Goal: Task Accomplishment & Management: Manage account settings

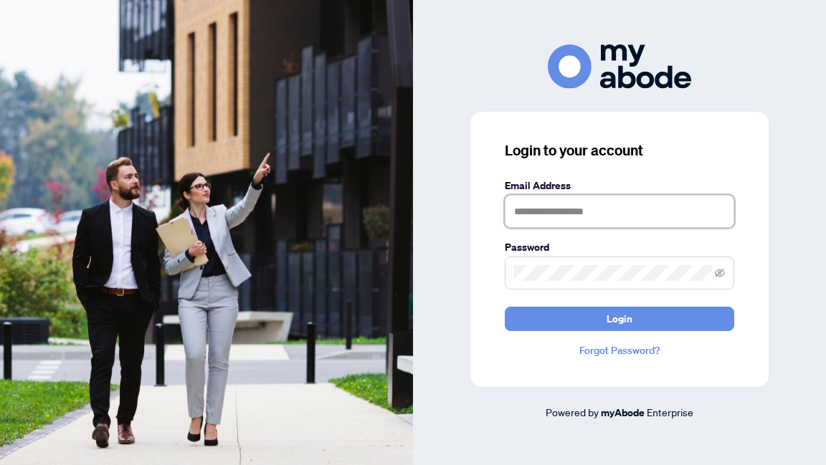
click at [556, 213] on input "text" at bounding box center [619, 211] width 229 height 33
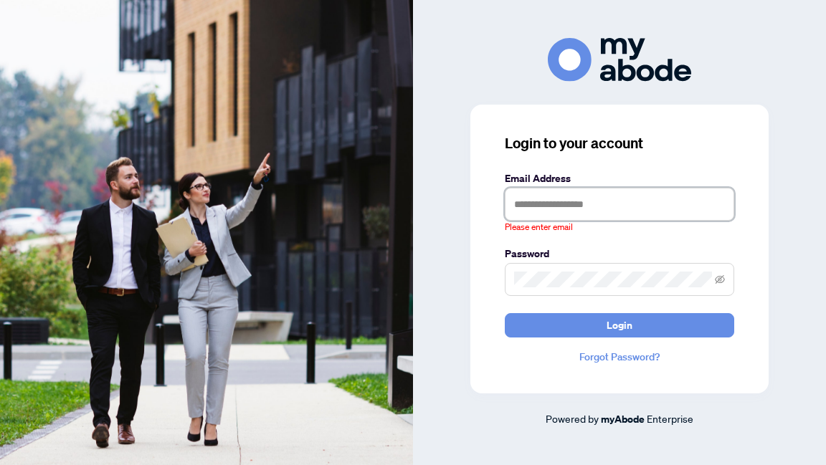
type input "**********"
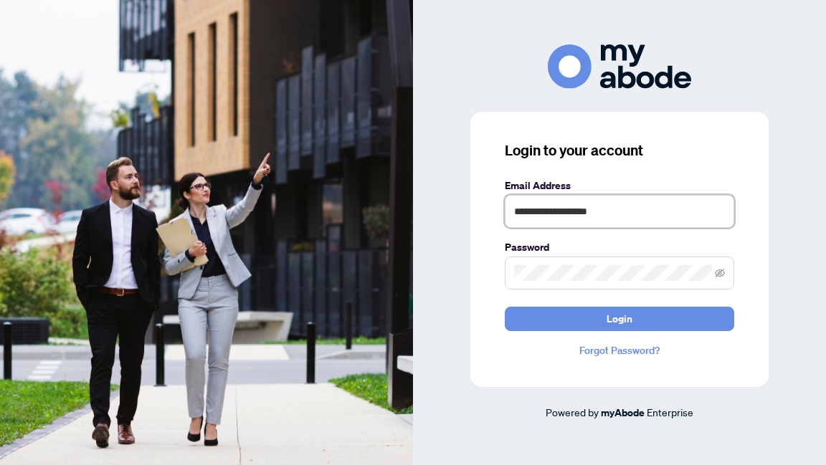
click at [505, 307] on button "Login" at bounding box center [619, 319] width 229 height 24
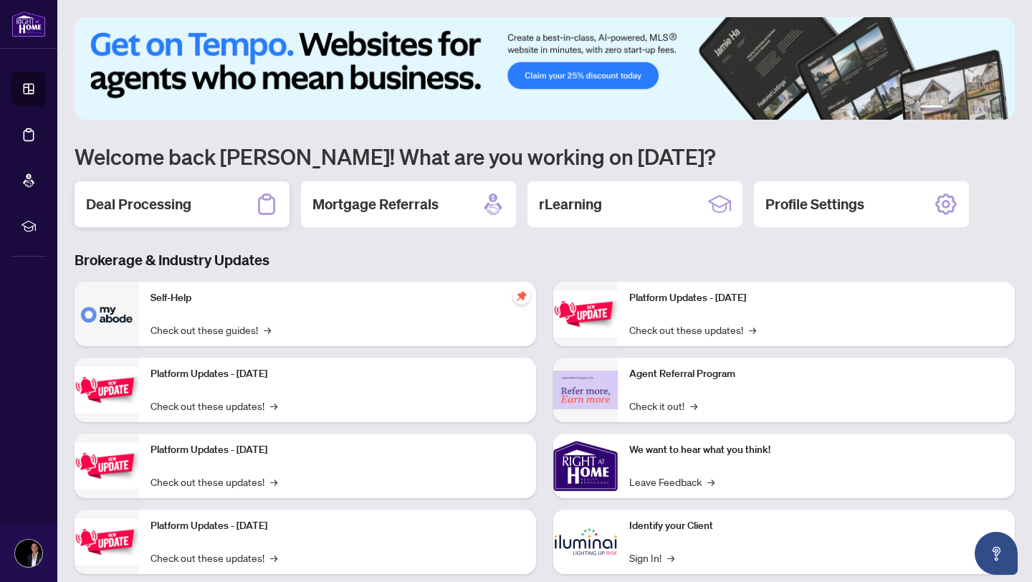
click at [219, 207] on div "Deal Processing" at bounding box center [182, 204] width 215 height 46
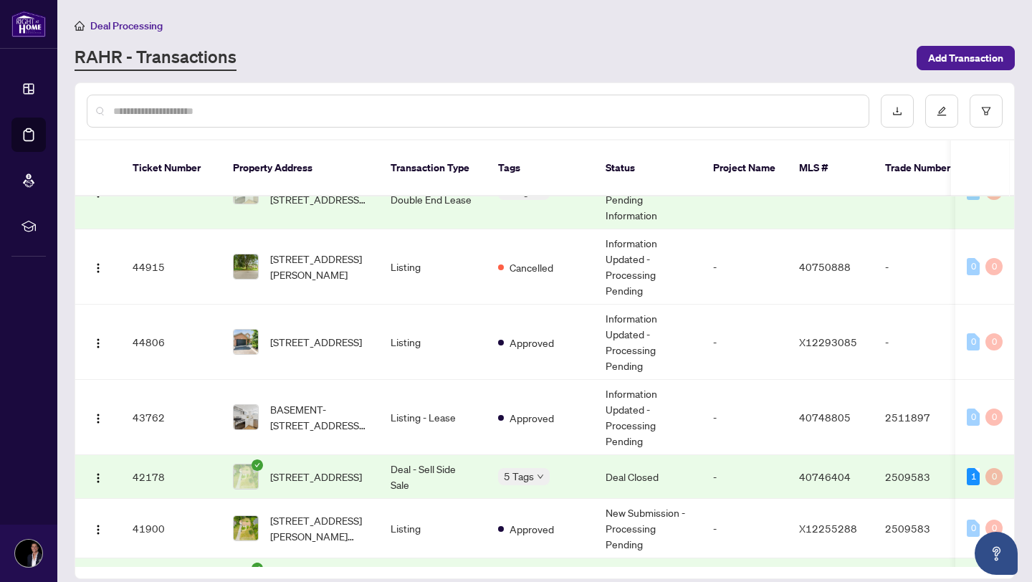
scroll to position [325, 0]
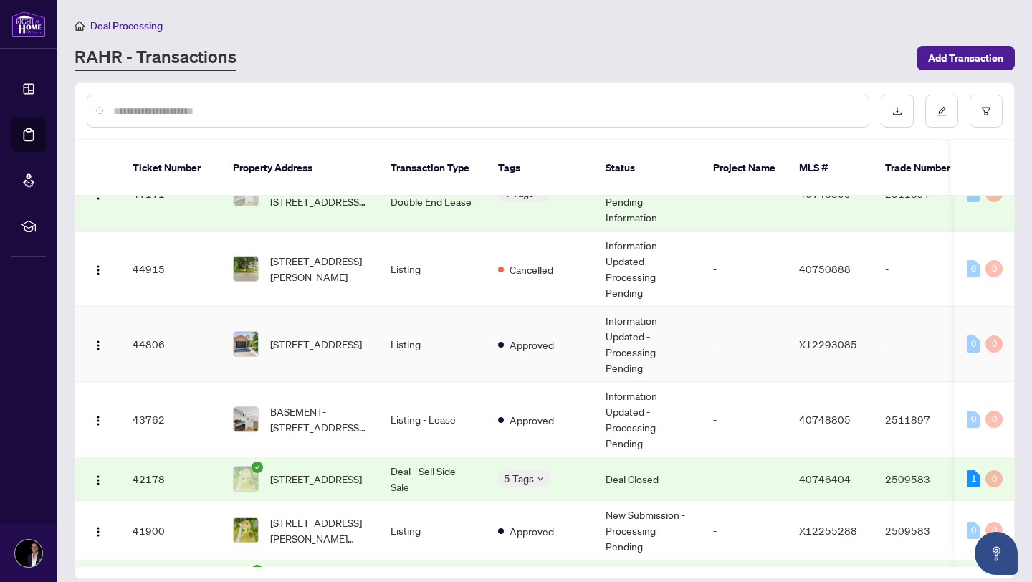
click at [304, 336] on span "[STREET_ADDRESS]" at bounding box center [316, 344] width 92 height 16
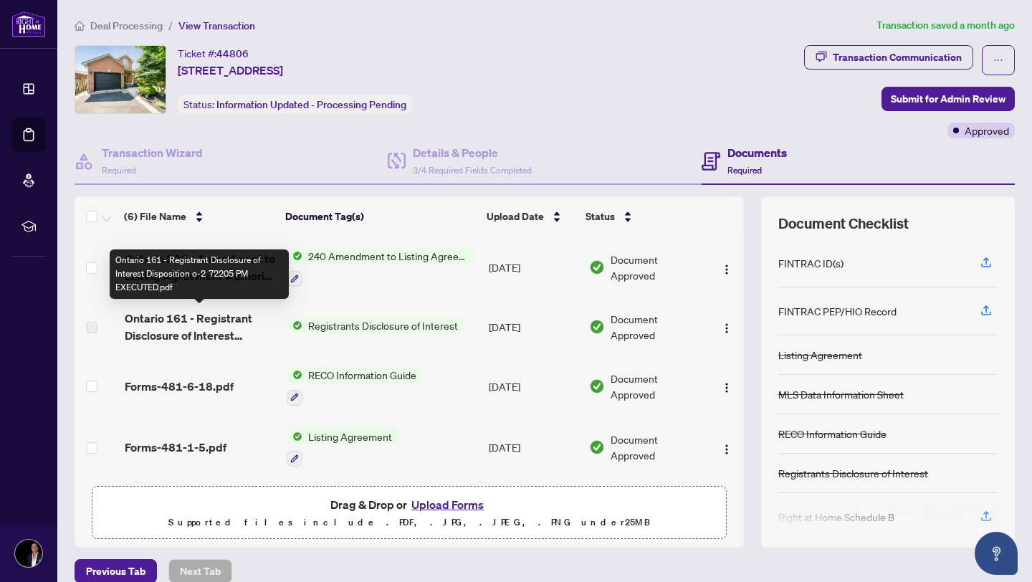
click at [248, 325] on span "Ontario 161 - Registrant Disclosure of Interest Disposition o-2 72205 PM EXECUT…" at bounding box center [200, 327] width 151 height 34
click at [357, 333] on td "Registrants Disclosure of Interest" at bounding box center [382, 326] width 203 height 57
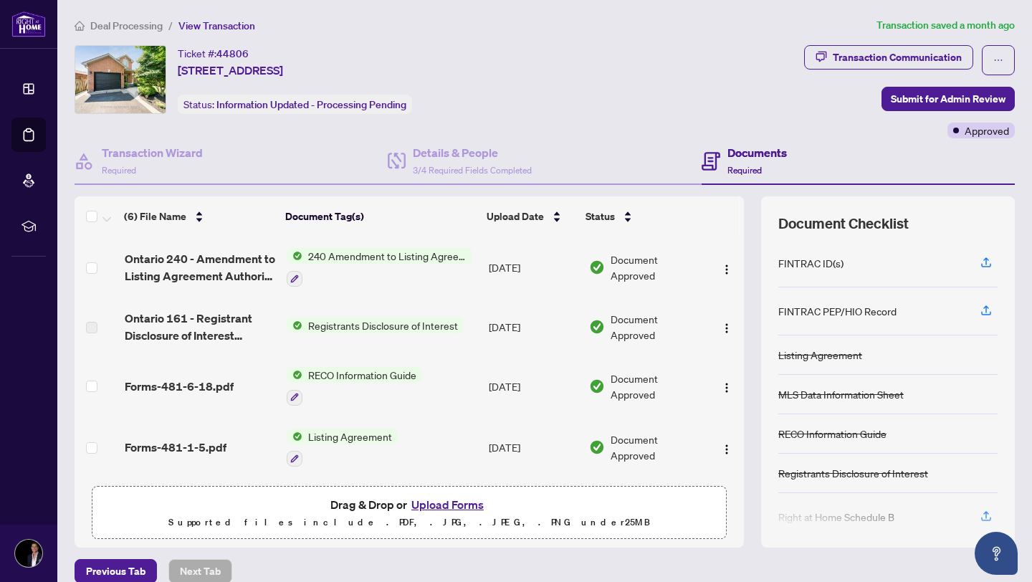
click at [378, 326] on span "Registrants Disclosure of Interest" at bounding box center [382, 326] width 161 height 16
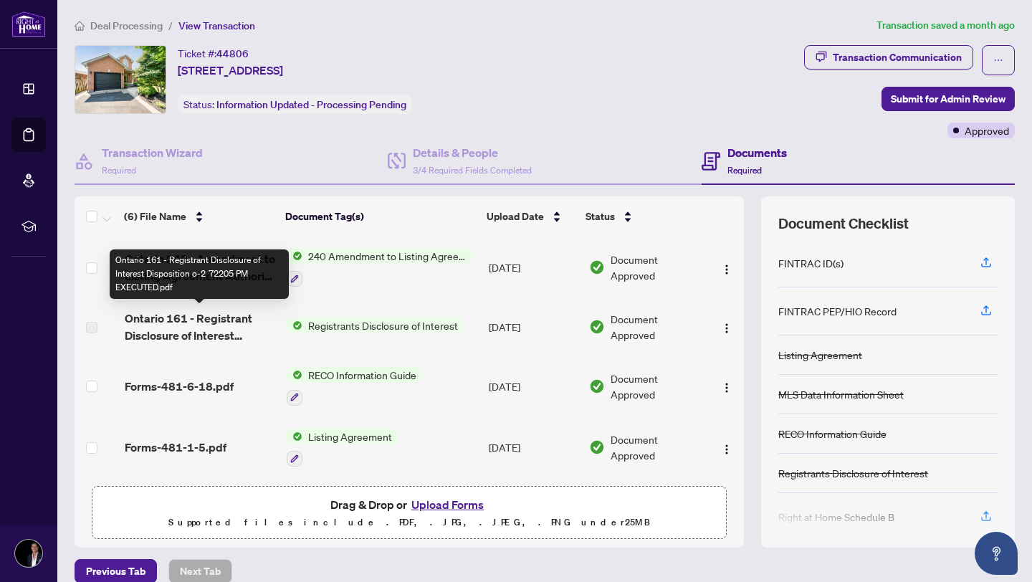
click at [133, 326] on span "Ontario 161 - Registrant Disclosure of Interest Disposition o-2 72205 PM EXECUT…" at bounding box center [200, 327] width 151 height 34
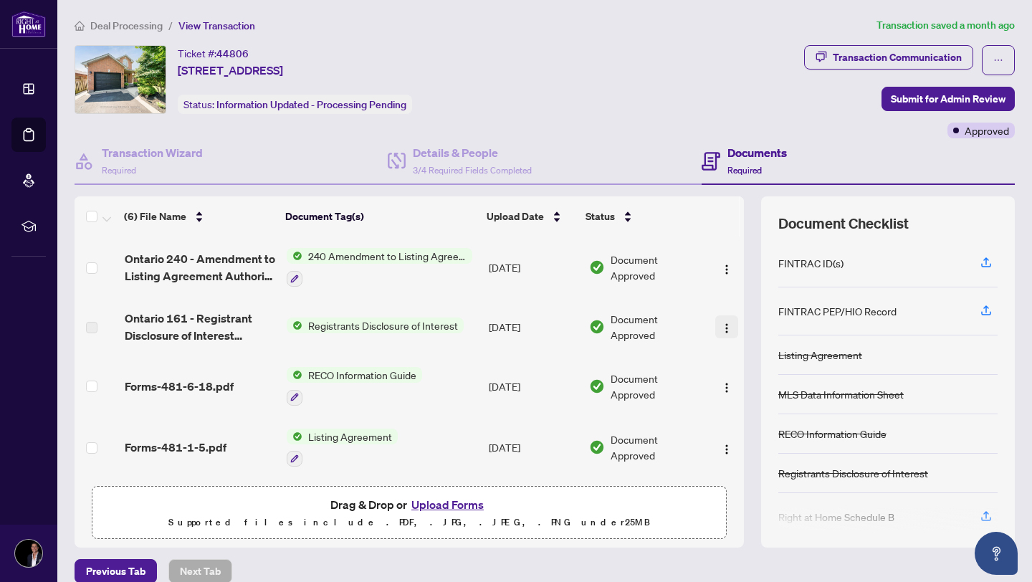
click at [728, 328] on img "button" at bounding box center [726, 328] width 11 height 11
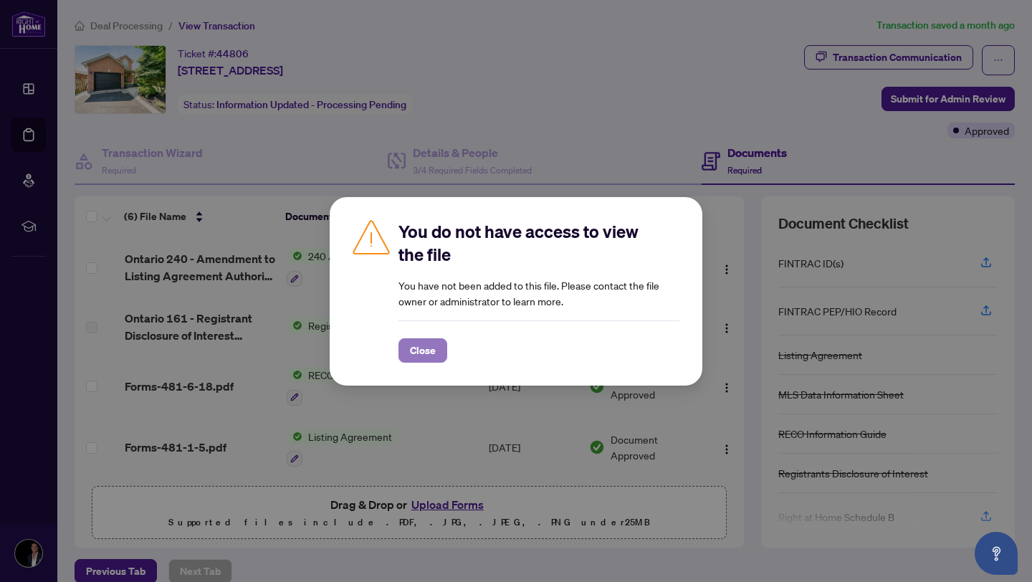
click at [435, 345] on span "Close" at bounding box center [423, 350] width 26 height 23
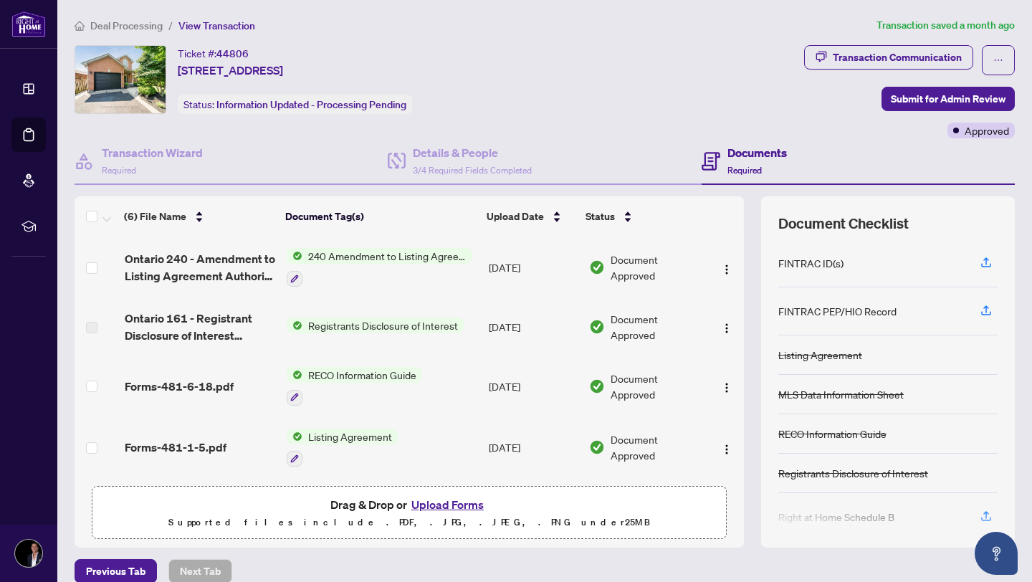
click at [224, 313] on span "Ontario 161 - Registrant Disclosure of Interest Disposition o-2 72205 PM EXECUT…" at bounding box center [200, 327] width 151 height 34
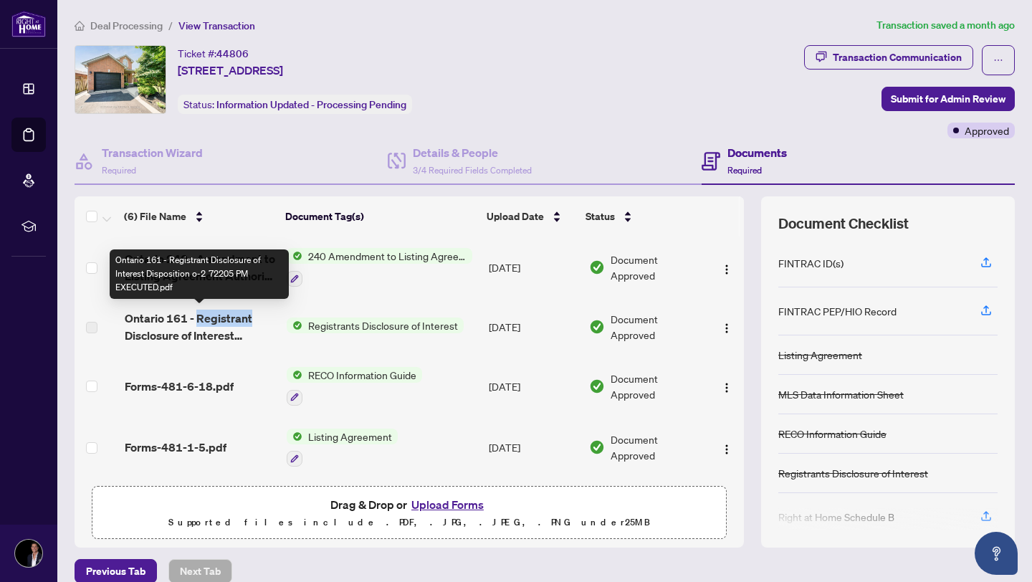
click at [223, 314] on span "Ontario 161 - Registrant Disclosure of Interest Disposition o-2 72205 PM EXECUT…" at bounding box center [200, 327] width 151 height 34
click at [236, 314] on span "Ontario 161 - Registrant Disclosure of Interest Disposition o-2 72205 PM EXECUT…" at bounding box center [200, 327] width 151 height 34
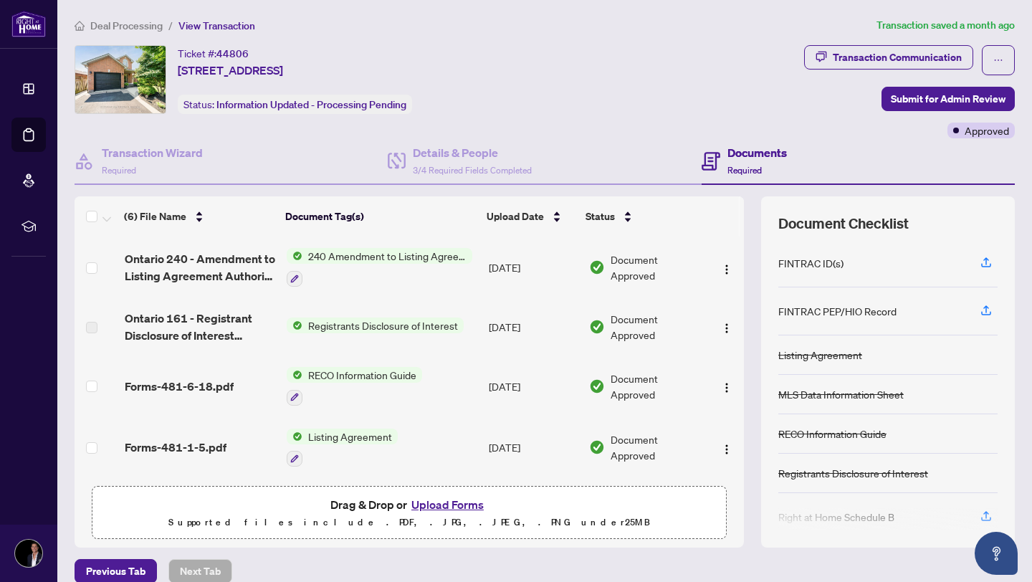
click at [90, 320] on label at bounding box center [91, 328] width 11 height 16
click at [721, 328] on img "button" at bounding box center [726, 328] width 11 height 11
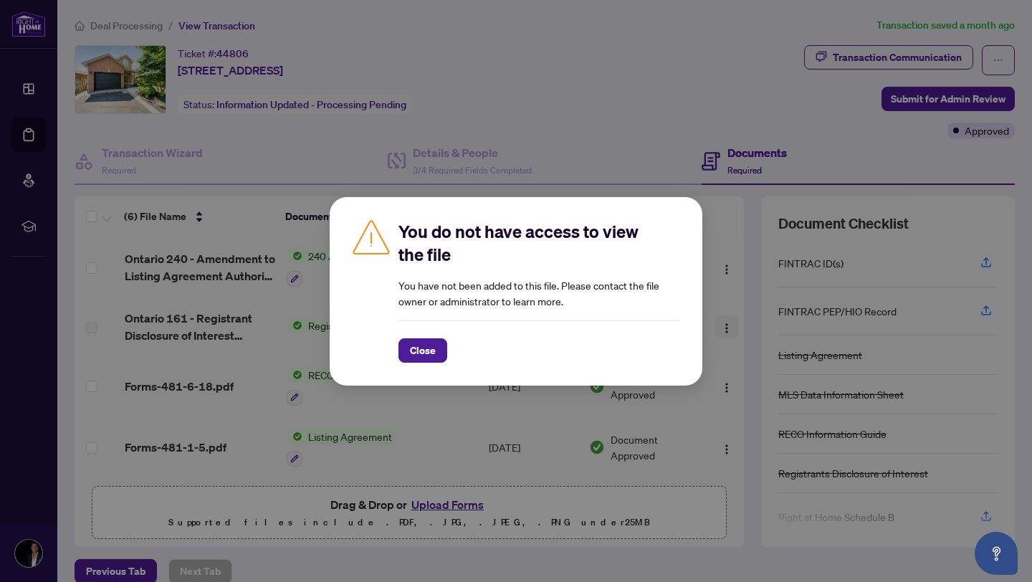
click at [719, 328] on div "You do not have access to view the file You have not been added to this file. P…" at bounding box center [516, 291] width 1032 height 582
click at [718, 282] on div "You do not have access to view the file You have not been added to this file. P…" at bounding box center [516, 291] width 1032 height 582
click at [727, 218] on div "You do not have access to view the file You have not been added to this file. P…" at bounding box center [516, 291] width 1032 height 582
click at [445, 343] on button "Close" at bounding box center [423, 350] width 49 height 24
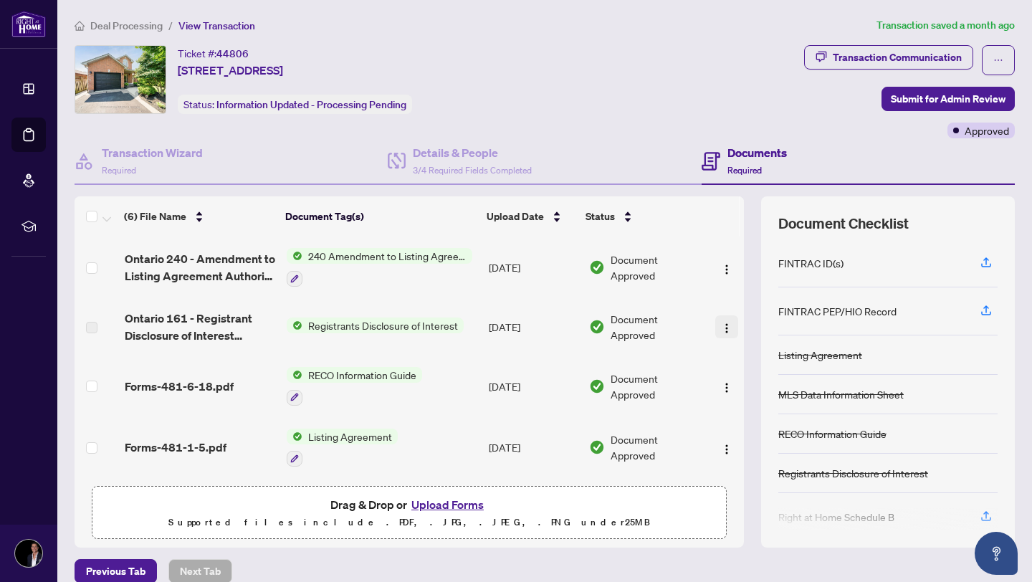
click at [726, 328] on img "button" at bounding box center [726, 328] width 11 height 11
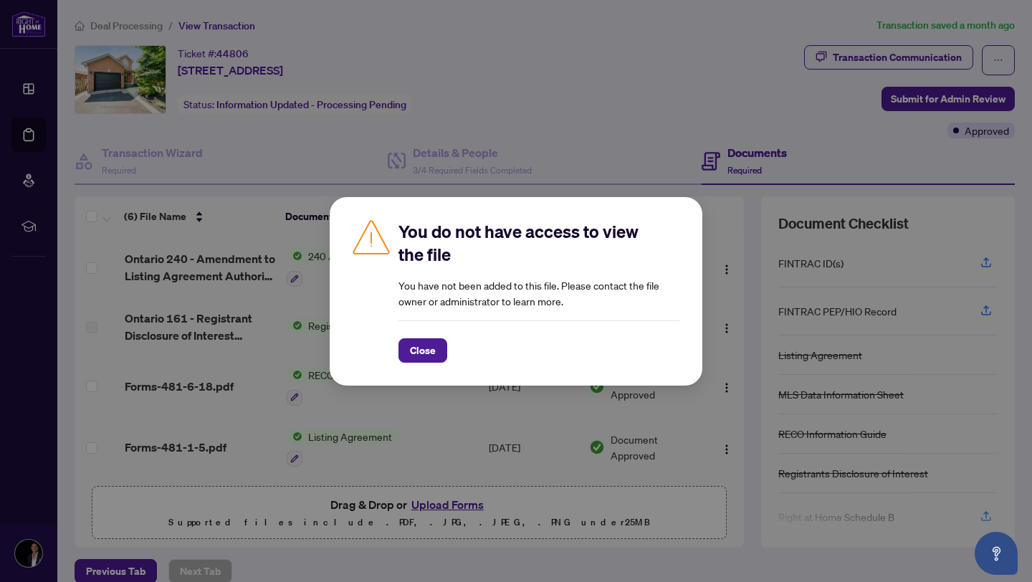
click at [399, 361] on span "Close" at bounding box center [423, 350] width 49 height 24
click at [400, 355] on button "Close" at bounding box center [423, 350] width 49 height 24
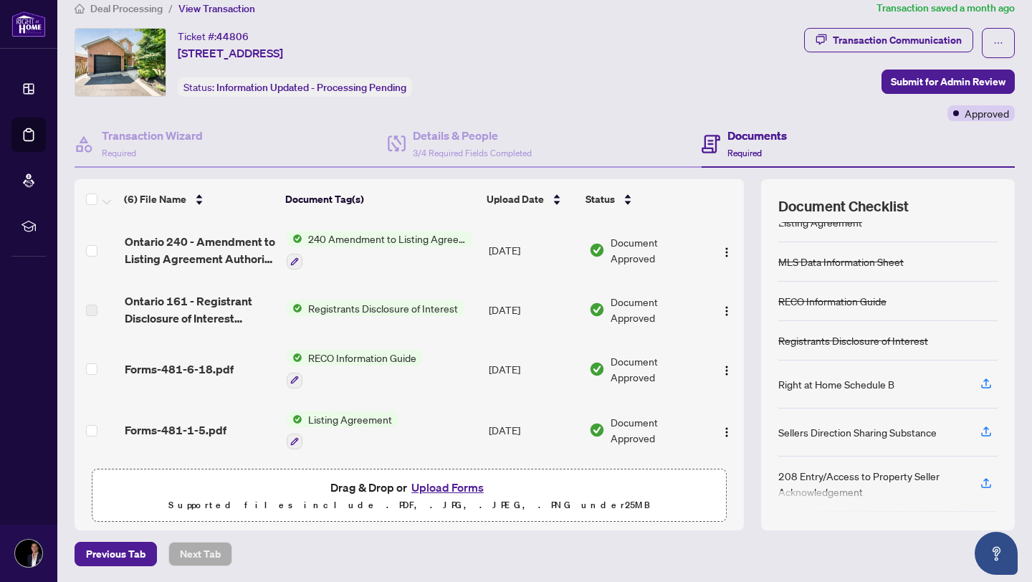
scroll to position [119, 0]
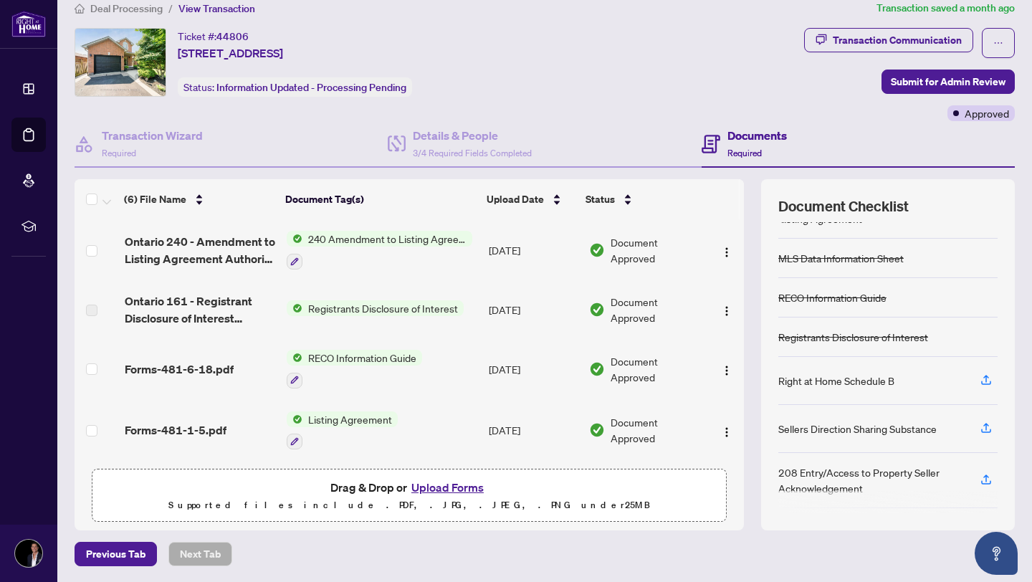
click at [839, 340] on div "Registrants Disclosure of Interest" at bounding box center [853, 337] width 150 height 16
click at [443, 305] on span "Registrants Disclosure of Interest" at bounding box center [382, 308] width 161 height 16
click at [429, 300] on span "Registrants Disclosure of Interest" at bounding box center [382, 308] width 161 height 16
click at [668, 318] on span "Document Approved" at bounding box center [657, 310] width 92 height 32
click at [726, 309] on img "button" at bounding box center [726, 310] width 11 height 11
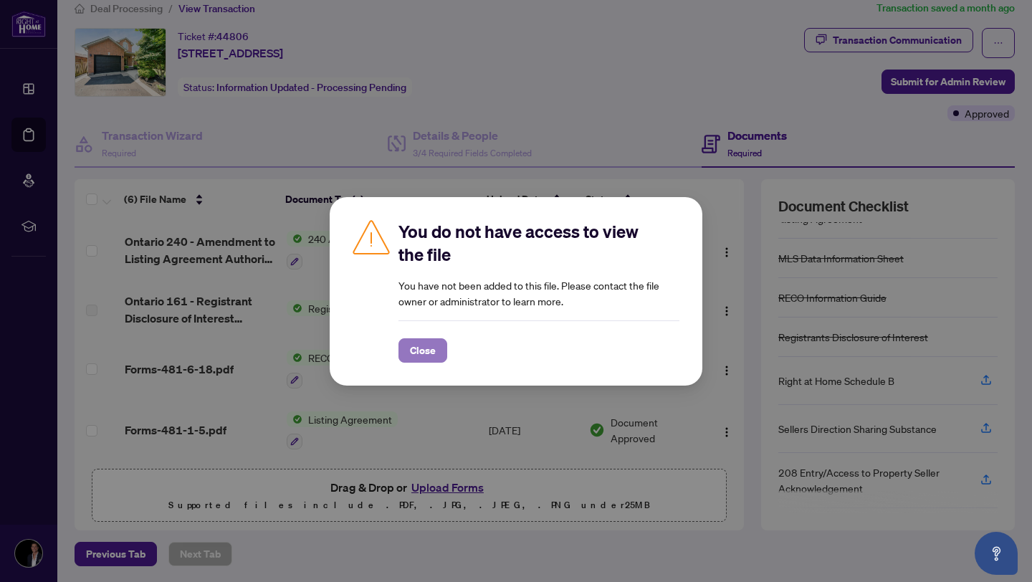
click at [431, 350] on span "Close" at bounding box center [423, 350] width 26 height 23
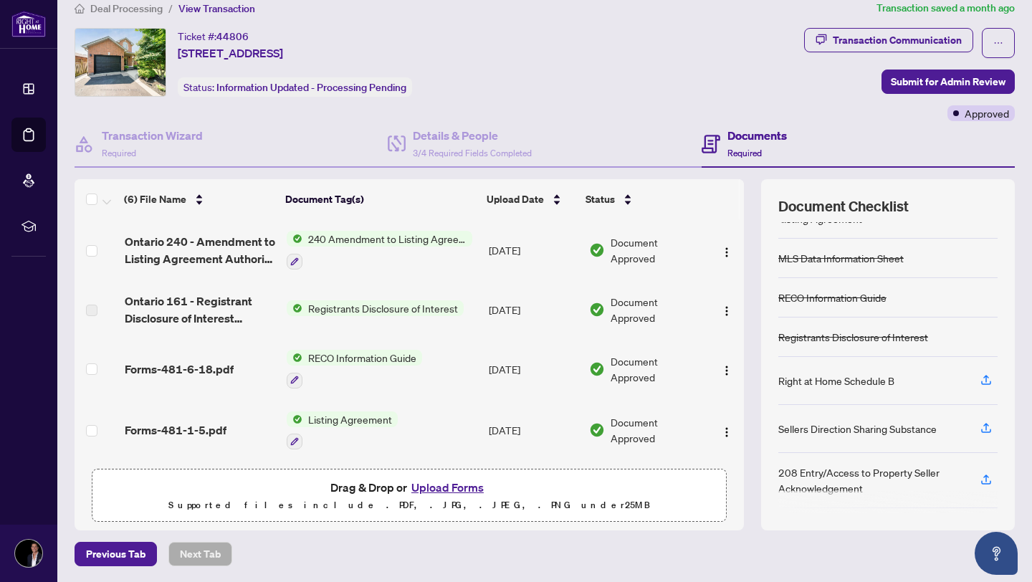
click at [540, 308] on td "[DATE]" at bounding box center [533, 309] width 100 height 57
click at [425, 148] on span "3/4 Required Fields Completed" at bounding box center [472, 153] width 119 height 11
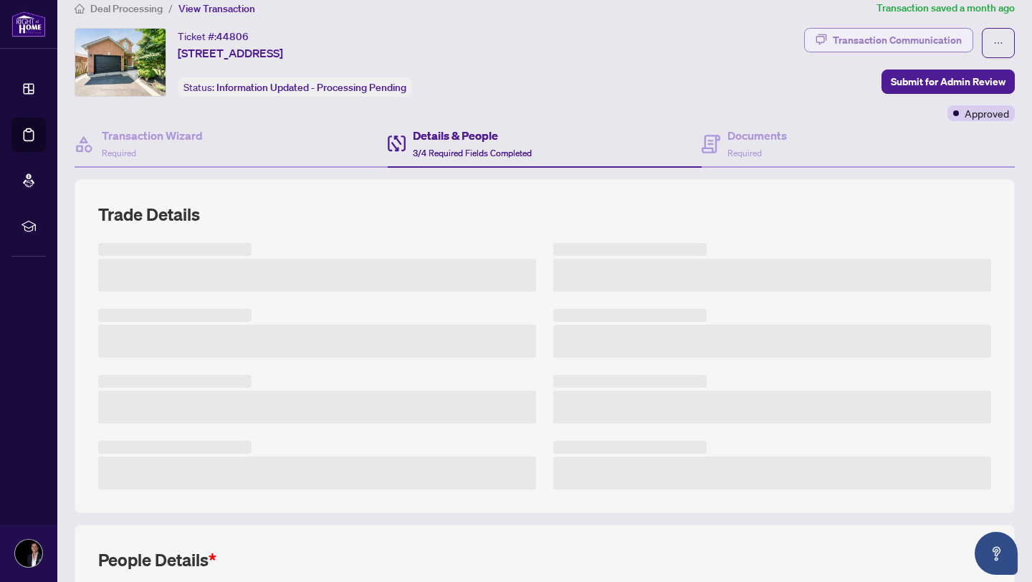
click at [884, 37] on div "Transaction Communication" at bounding box center [897, 40] width 129 height 23
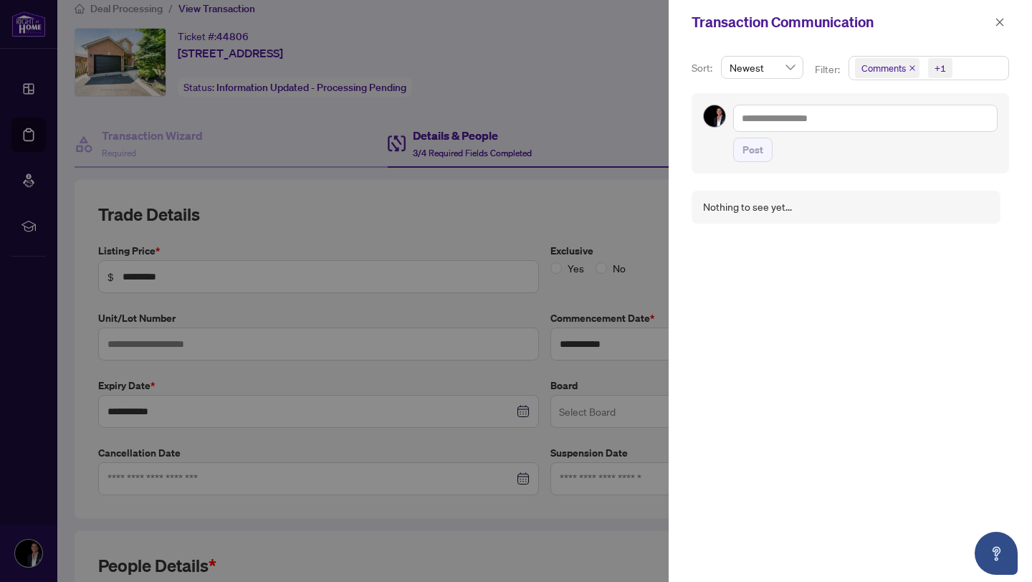
click at [911, 68] on icon "close" at bounding box center [913, 68] width 6 height 6
click at [1001, 25] on icon "close" at bounding box center [1000, 22] width 10 height 10
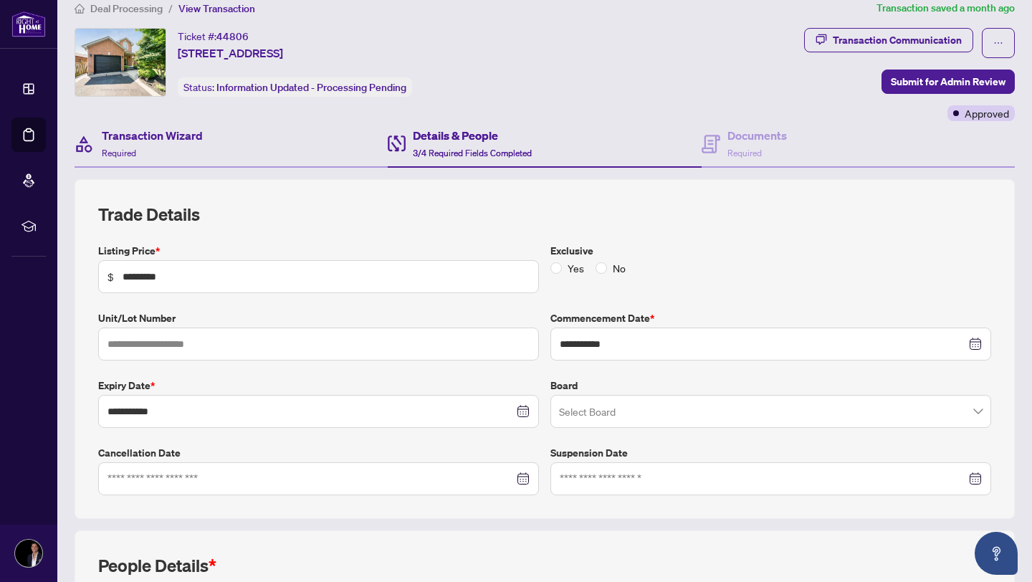
click at [217, 138] on div "Transaction Wizard Required" at bounding box center [231, 144] width 313 height 47
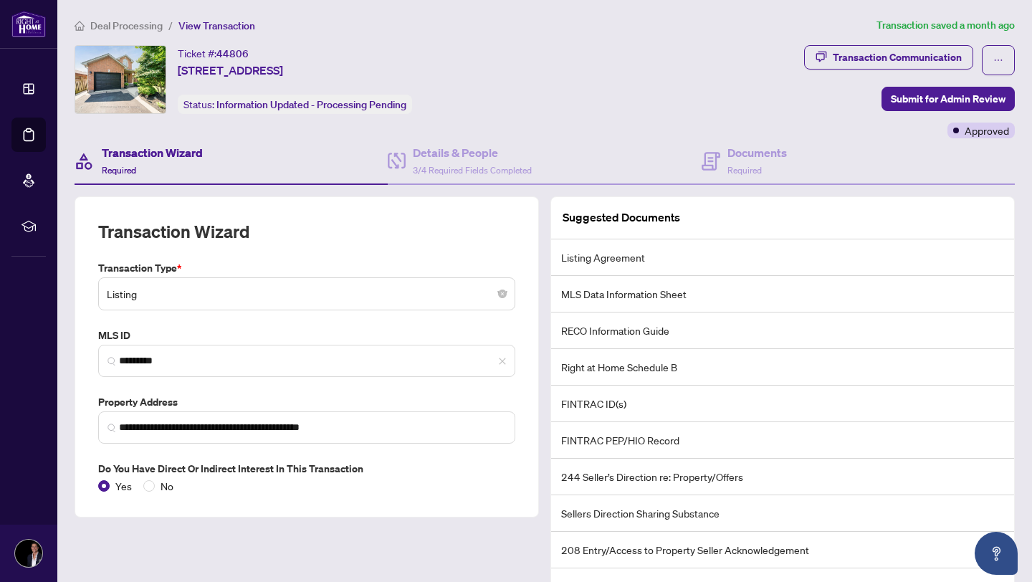
scroll to position [74, 0]
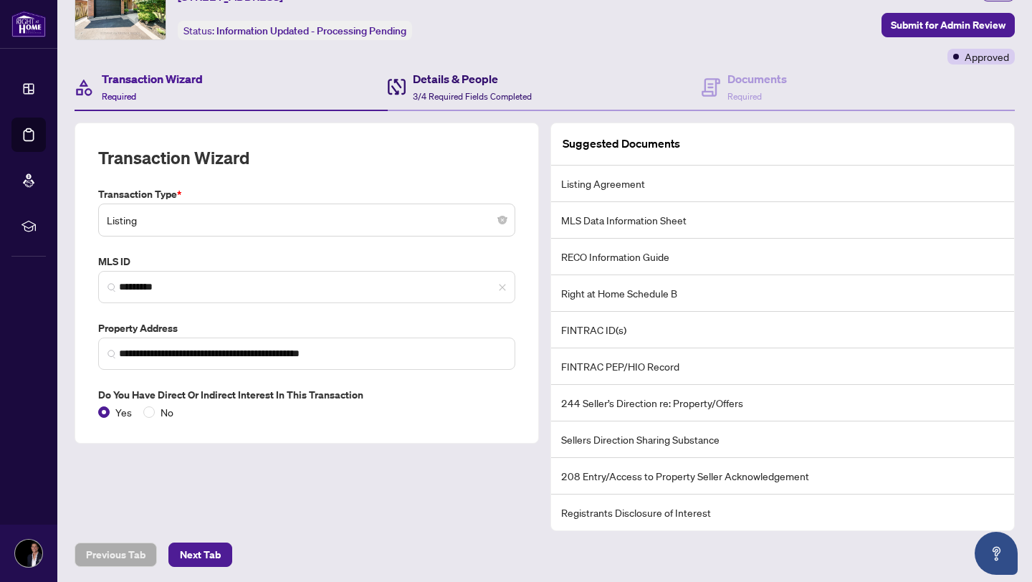
click at [431, 77] on h4 "Details & People" at bounding box center [472, 78] width 119 height 17
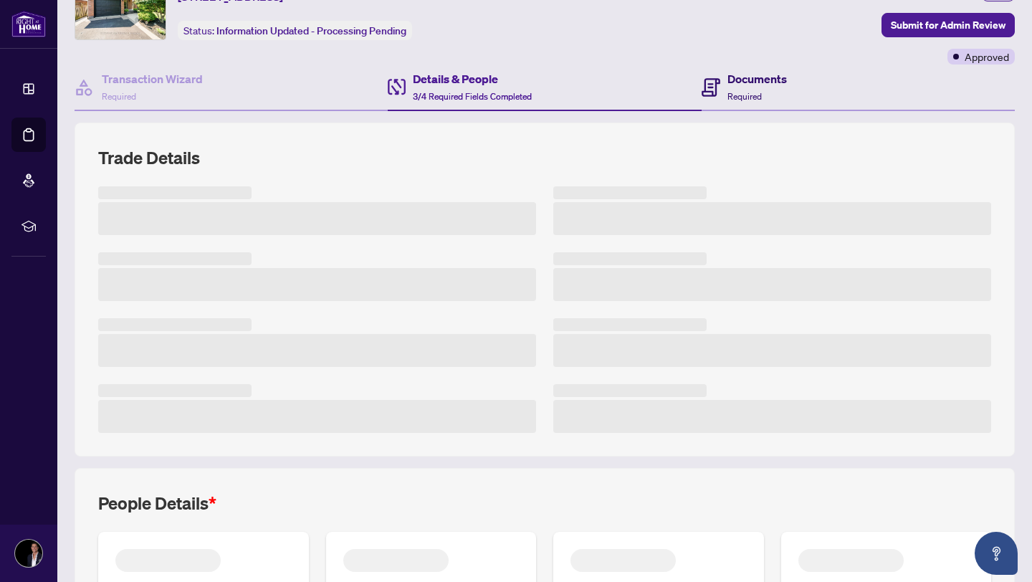
click at [732, 82] on h4 "Documents" at bounding box center [757, 78] width 59 height 17
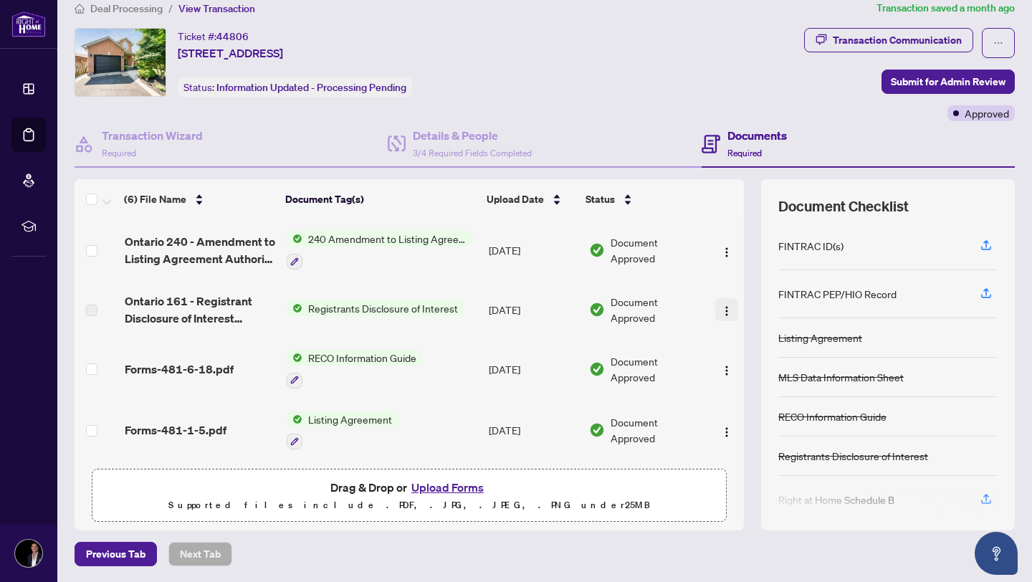
click at [725, 310] on img "button" at bounding box center [726, 310] width 11 height 11
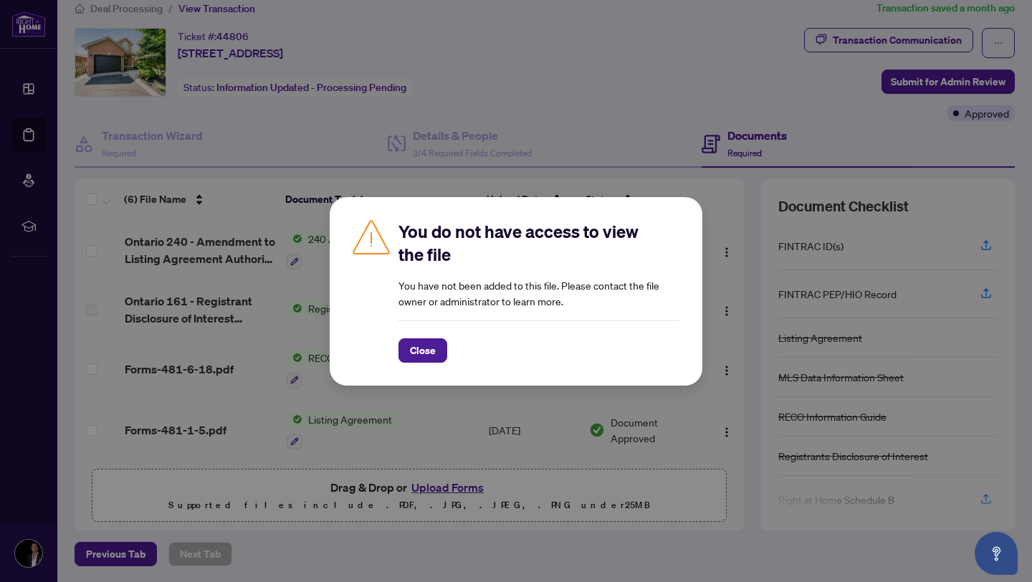
click at [404, 362] on div "You do not have access to view the file You have not been added to this file. P…" at bounding box center [516, 291] width 373 height 189
click at [425, 345] on span "Close" at bounding box center [423, 350] width 26 height 23
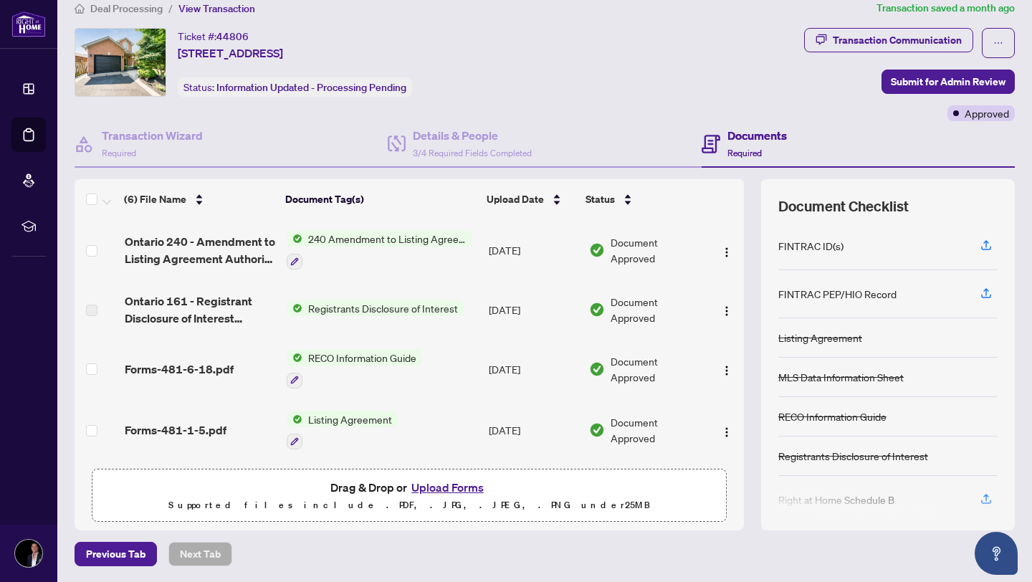
click at [186, 300] on span "Ontario 161 - Registrant Disclosure of Interest Disposition o-2 72205 PM EXECUT…" at bounding box center [200, 309] width 151 height 34
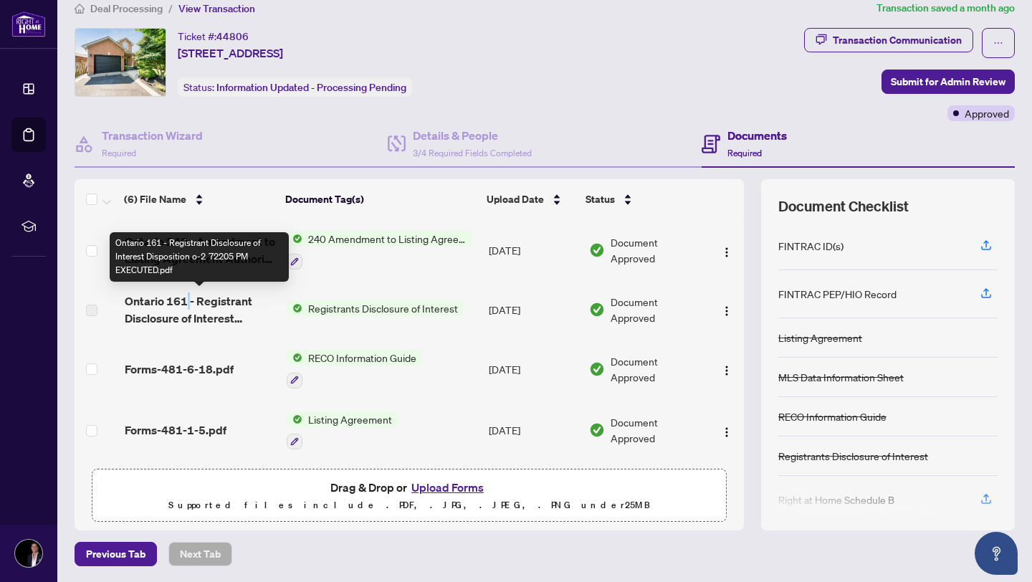
click at [186, 300] on span "Ontario 161 - Registrant Disclosure of Interest Disposition o-2 72205 PM EXECUT…" at bounding box center [200, 309] width 151 height 34
click at [214, 318] on span "Ontario 161 - Registrant Disclosure of Interest Disposition o-2 72205 PM EXECUT…" at bounding box center [200, 309] width 151 height 34
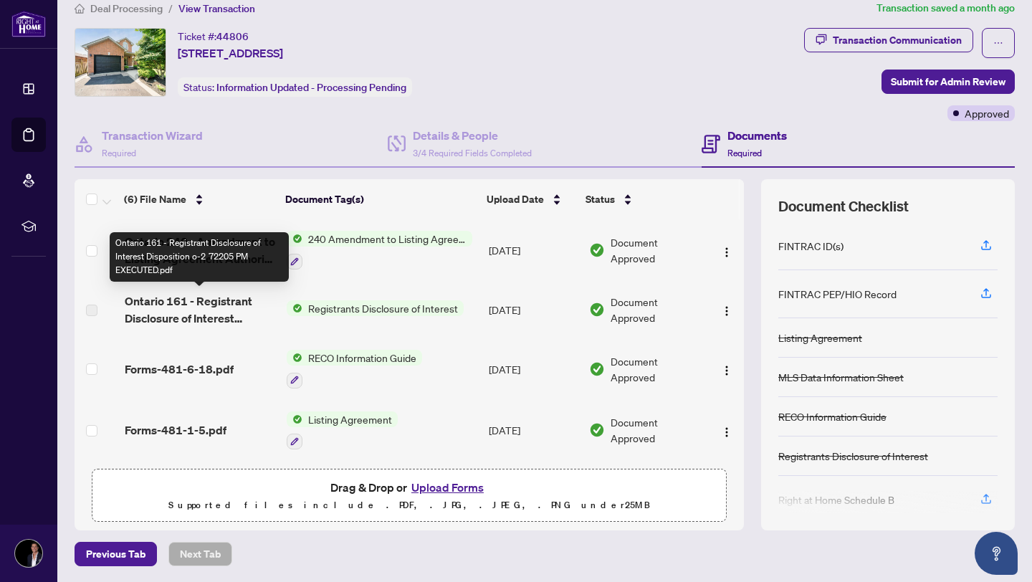
click at [249, 319] on span "Ontario 161 - Registrant Disclosure of Interest Disposition o-2 72205 PM EXECUT…" at bounding box center [200, 309] width 151 height 34
click at [315, 312] on span "Registrants Disclosure of Interest" at bounding box center [382, 308] width 161 height 16
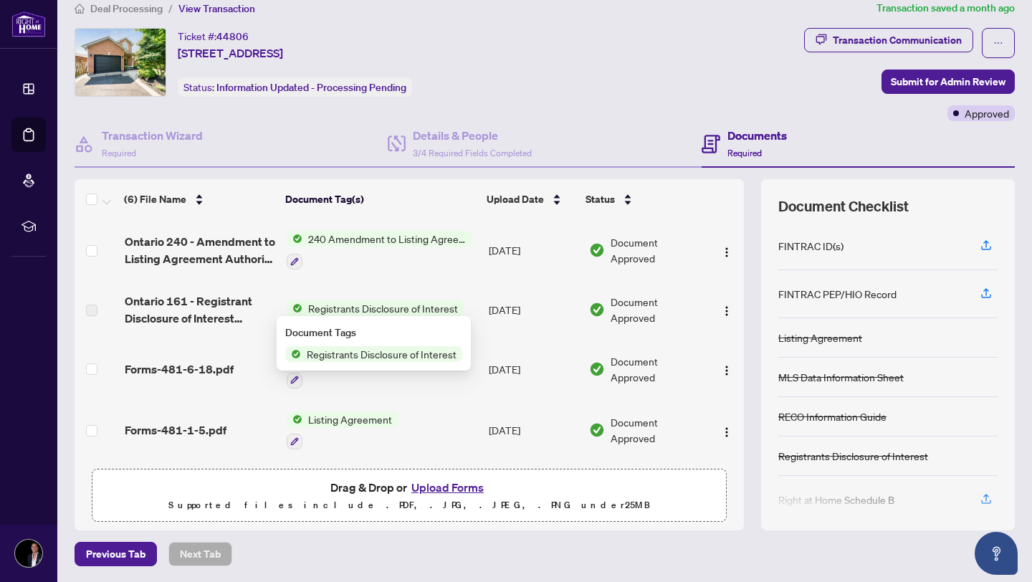
click at [321, 311] on span "Registrants Disclosure of Interest" at bounding box center [382, 308] width 161 height 16
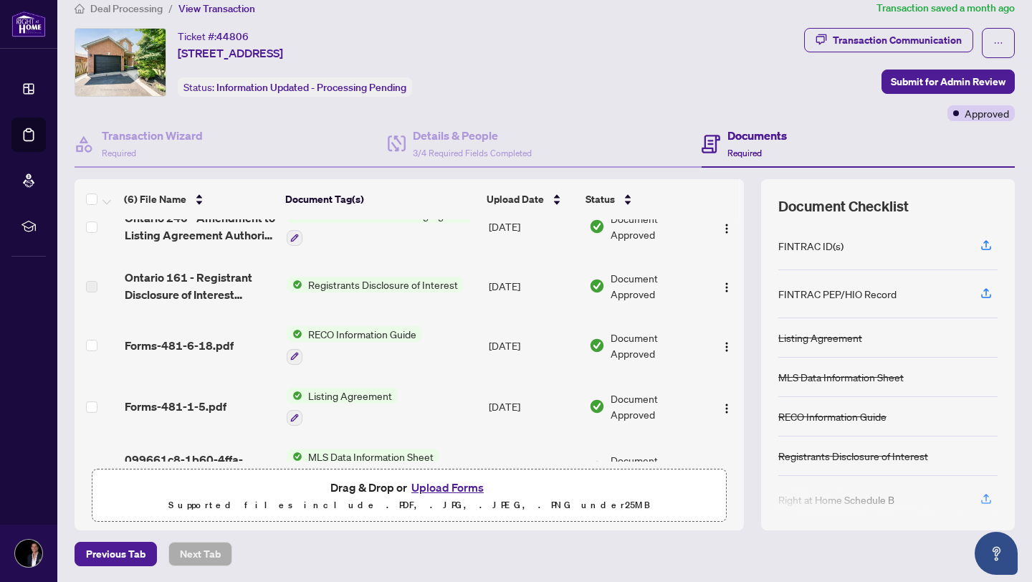
scroll to position [0, 0]
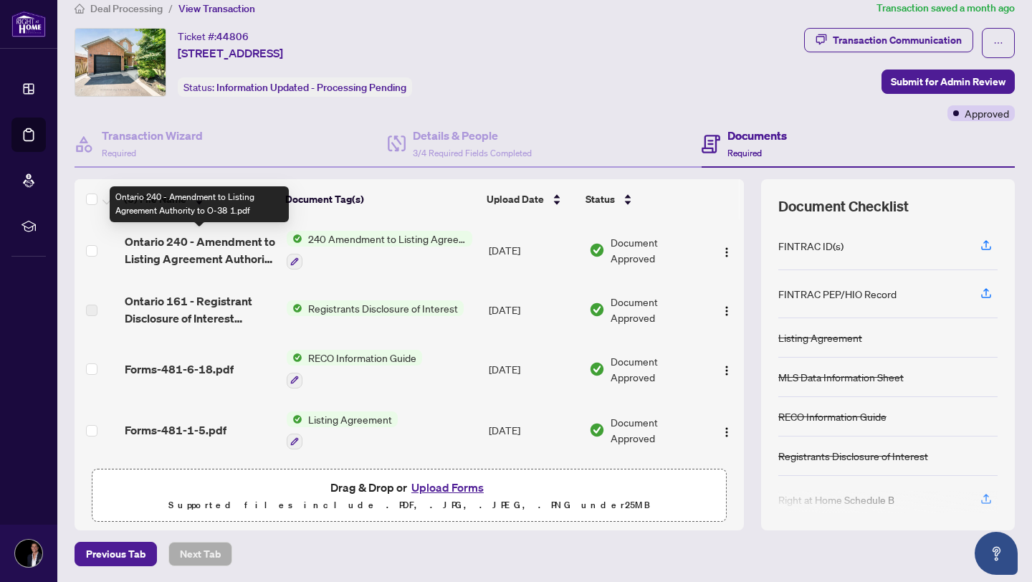
click at [182, 249] on span "Ontario 240 - Amendment to Listing Agreement Authority to O-38 1.pdf" at bounding box center [200, 250] width 151 height 34
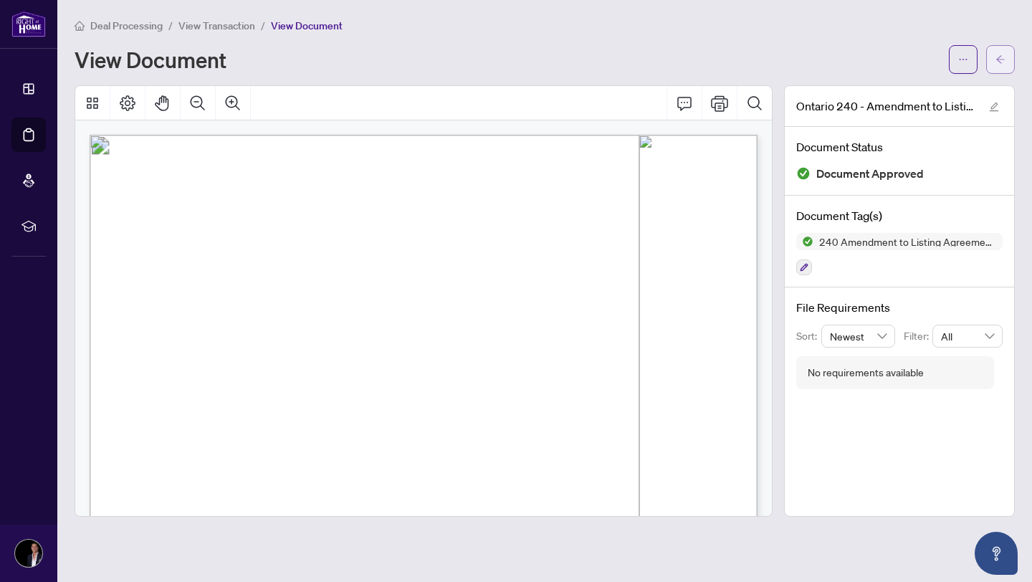
click at [1007, 66] on button "button" at bounding box center [1000, 59] width 29 height 29
